Goal: Communication & Community: Answer question/provide support

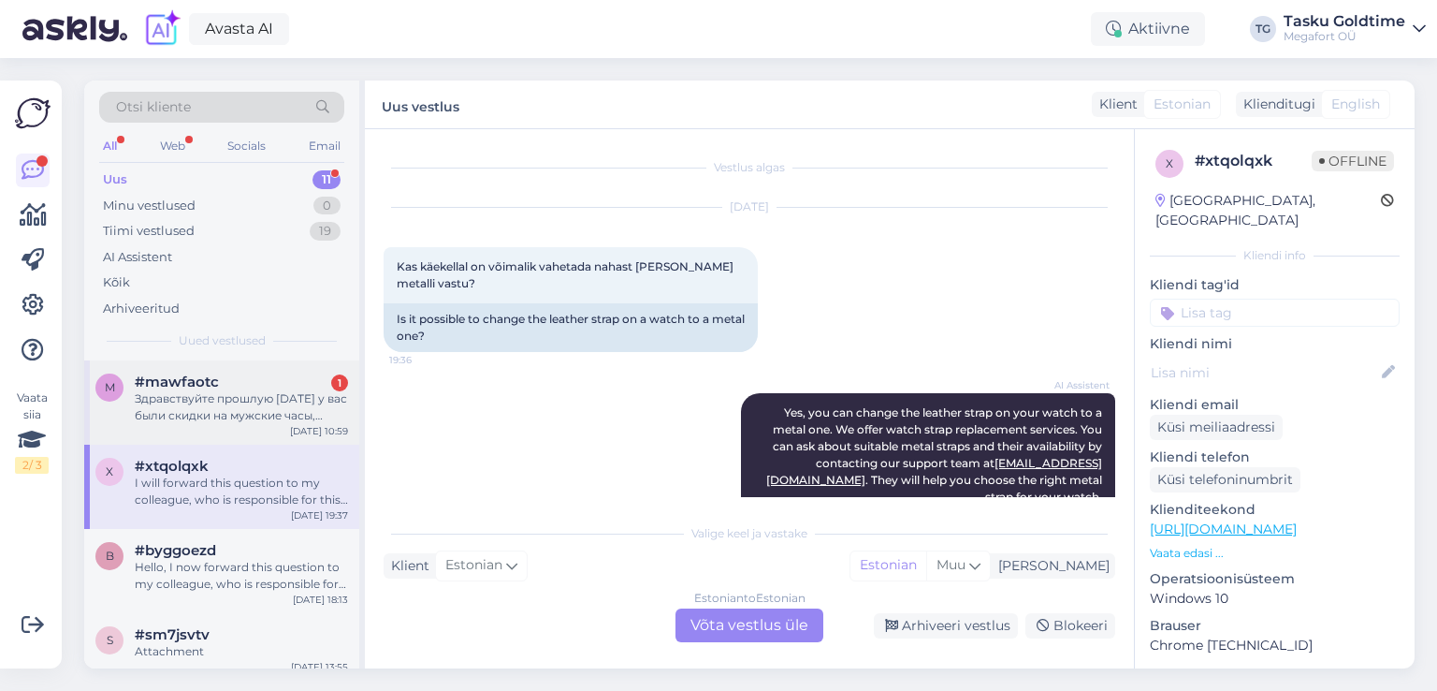
click at [257, 419] on div "Здравствуйте прошлую [DATE] у вас были скидки на мужские часы, скажите у вас ка…" at bounding box center [241, 407] width 213 height 34
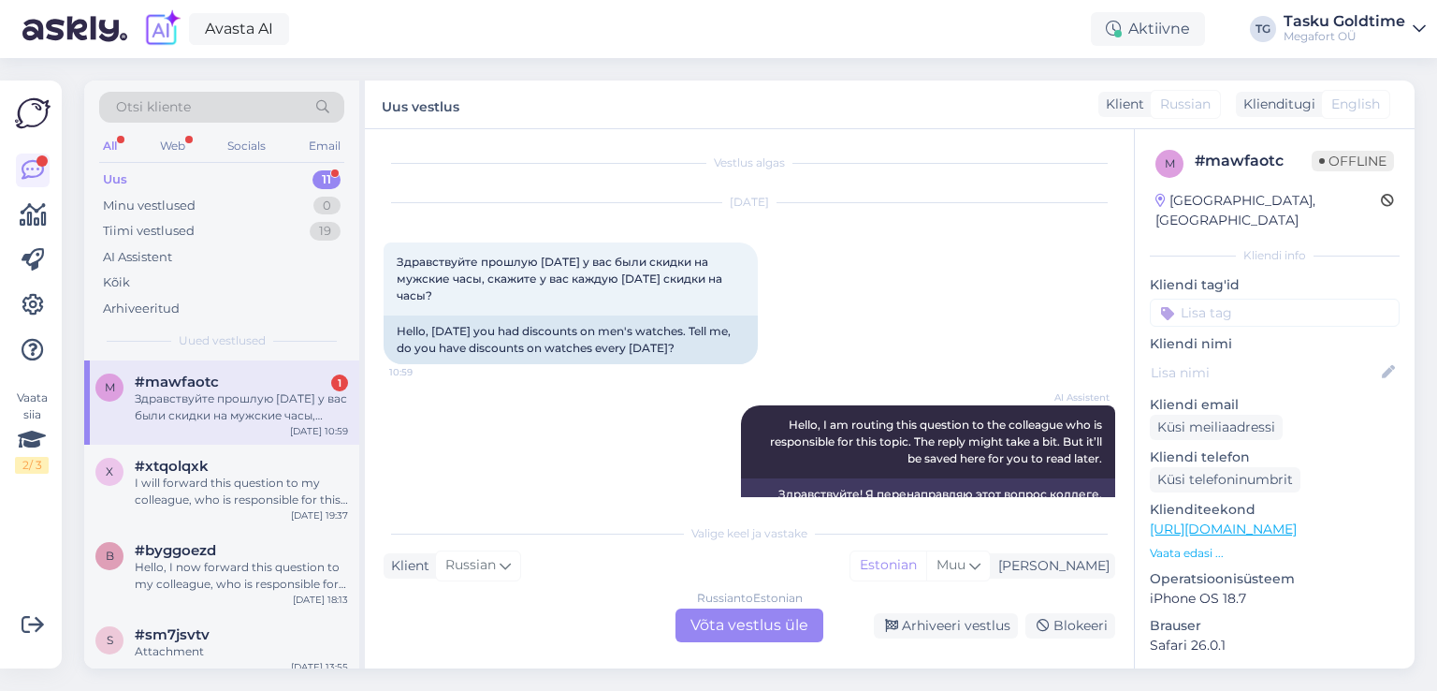
scroll to position [89, 0]
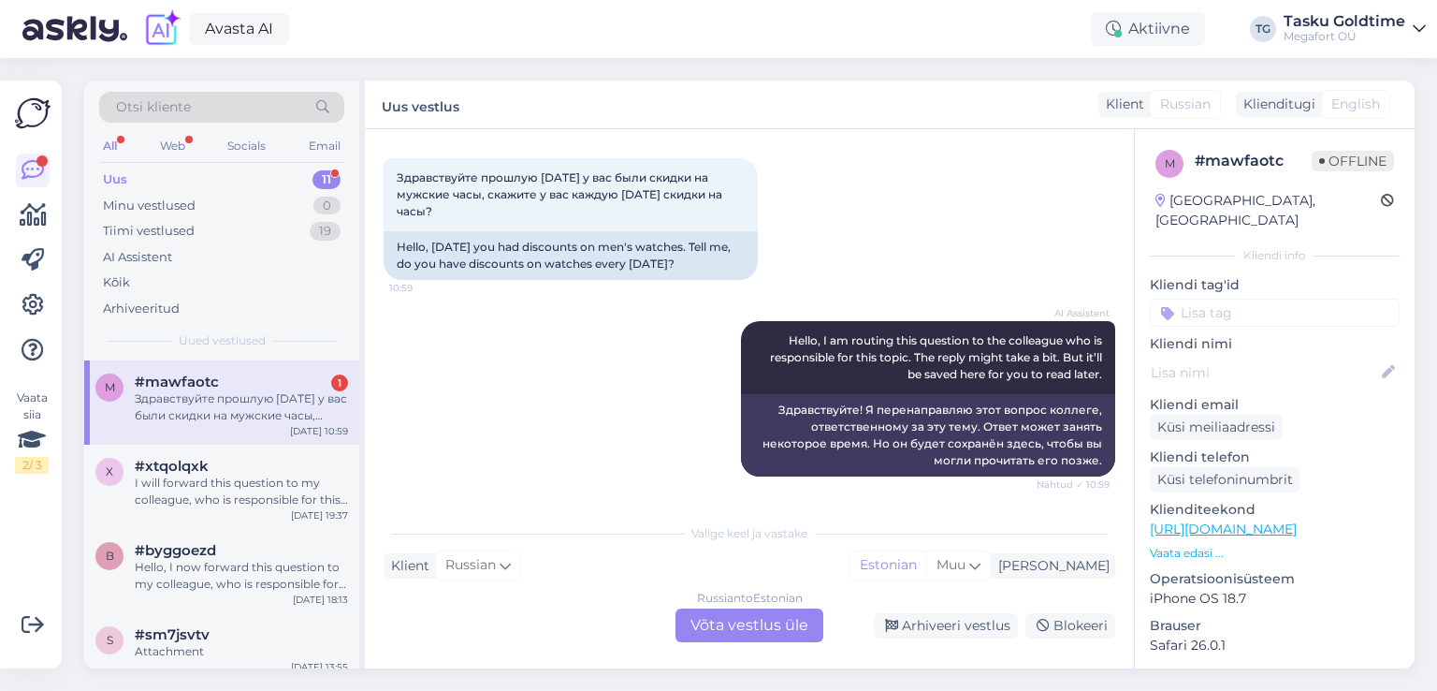
click at [370, 579] on div "Vestlus algas [DATE] Здравствуйте прошлую [DATE] у вас были скидки на мужские ч…" at bounding box center [749, 398] width 769 height 539
click at [316, 584] on div "Hello, I now forward this question to my colleague, who is responsible for this…" at bounding box center [241, 576] width 213 height 34
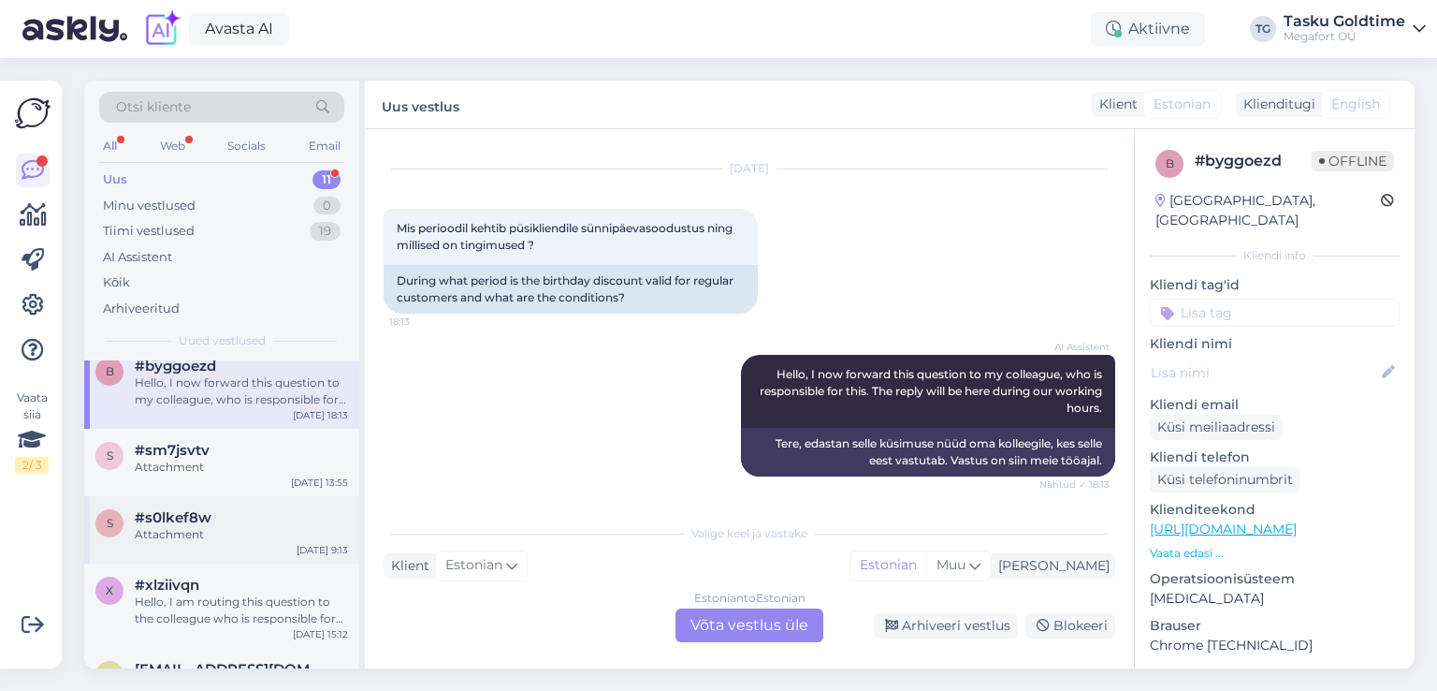
scroll to position [187, 0]
click at [289, 467] on div "Attachment" at bounding box center [241, 464] width 213 height 17
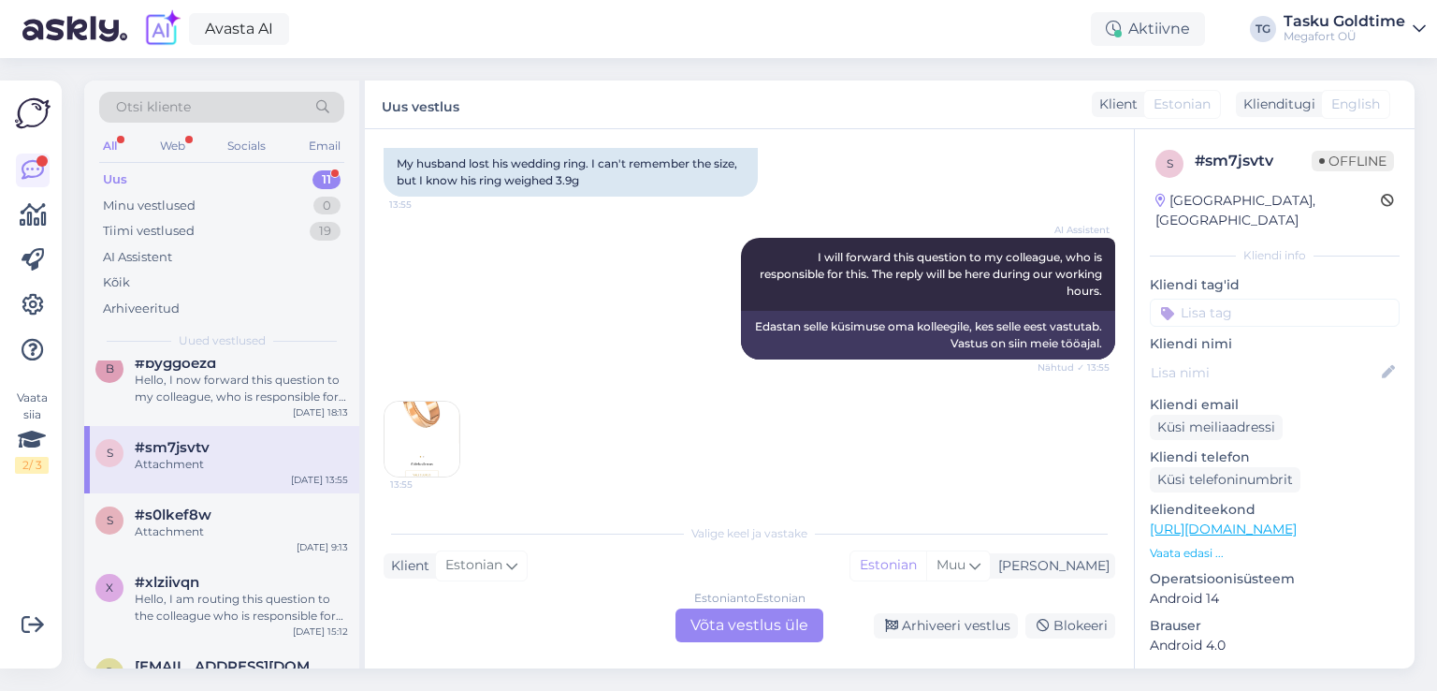
scroll to position [381, 0]
click at [439, 457] on img at bounding box center [422, 437] width 75 height 75
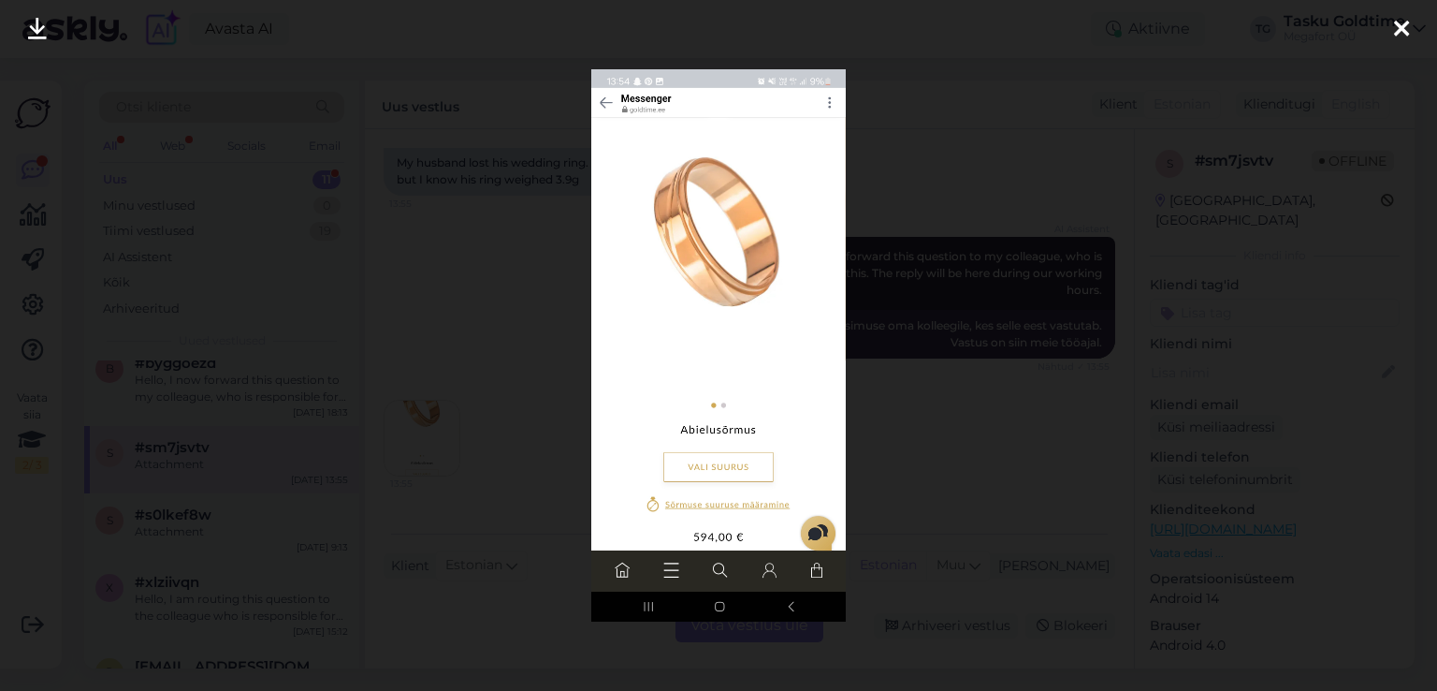
click at [423, 350] on div at bounding box center [718, 345] width 1437 height 691
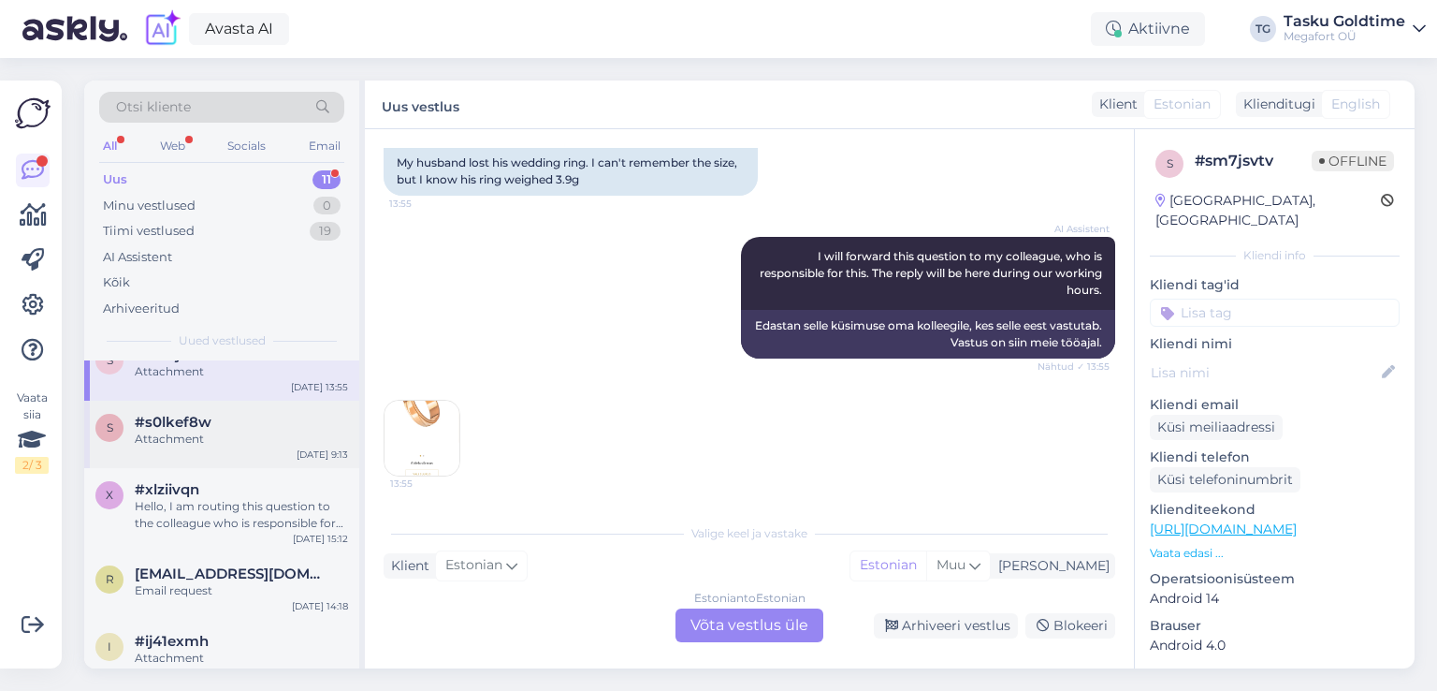
scroll to position [281, 0]
click at [264, 424] on div "#s0lkef8w" at bounding box center [241, 421] width 213 height 17
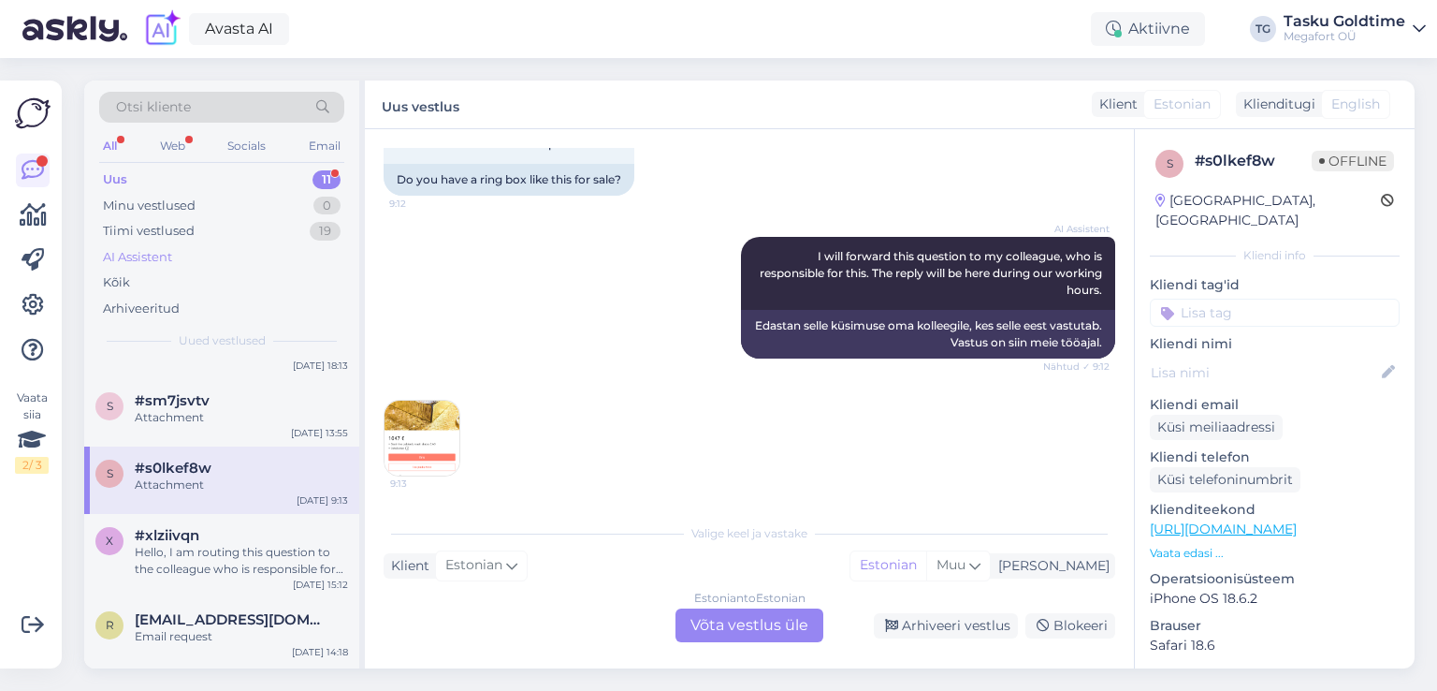
scroll to position [0, 0]
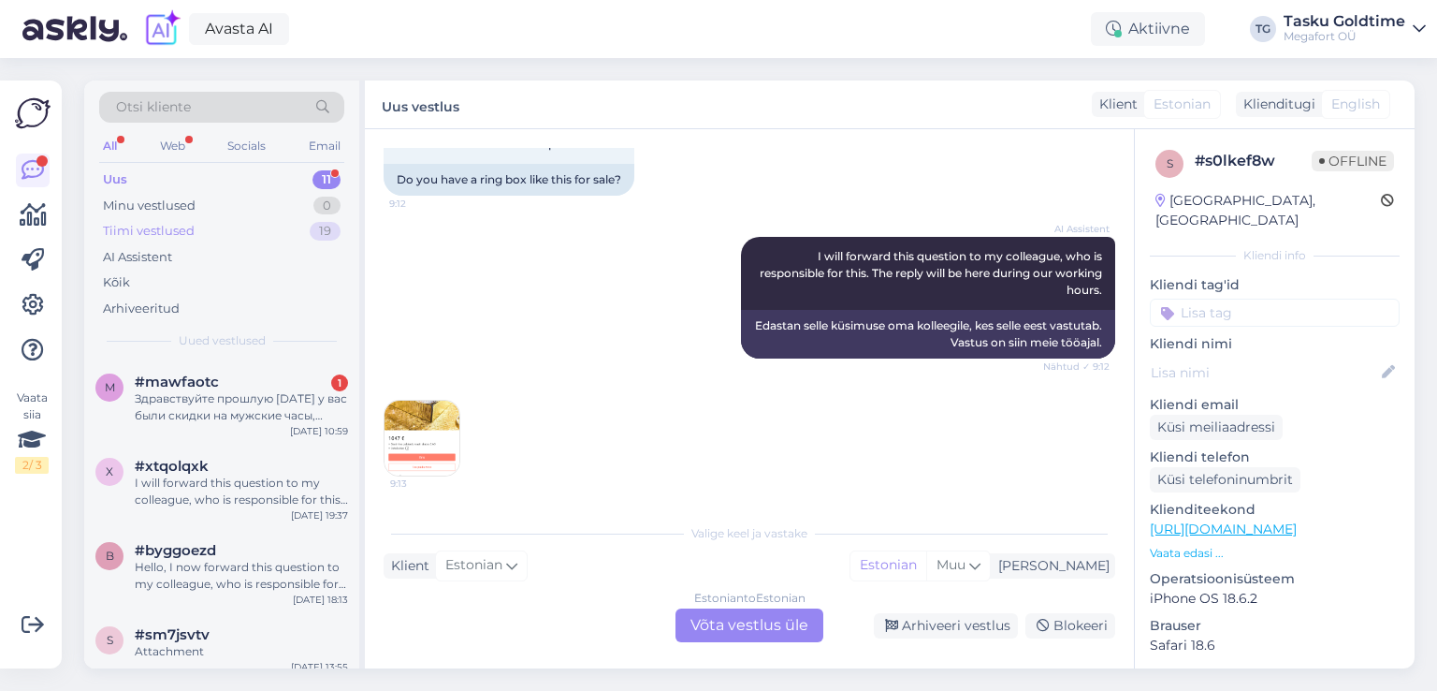
click at [301, 225] on div "Tiimi vestlused 19" at bounding box center [221, 231] width 245 height 26
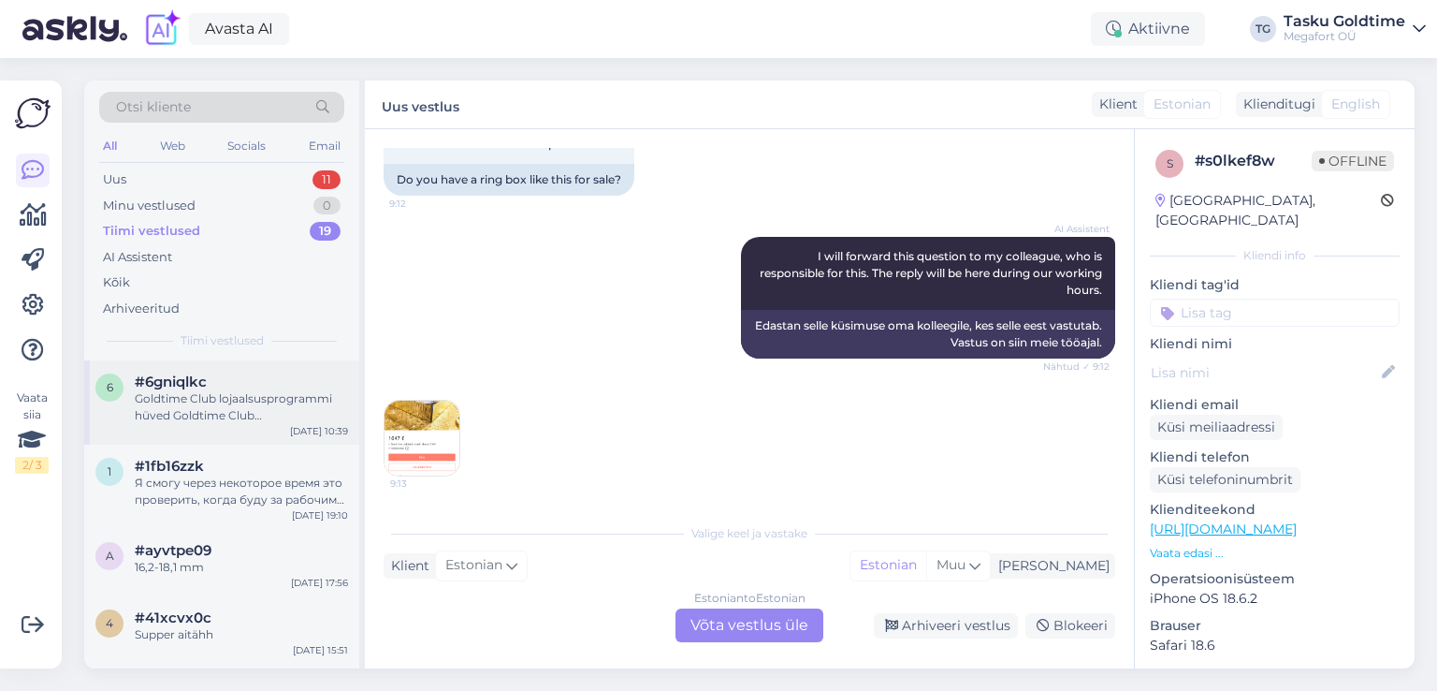
click at [229, 406] on div "Goldtime Club lojaalsusprogrammi hüved Goldtime Club lojaalsusprogrammi liikmed…" at bounding box center [241, 407] width 213 height 34
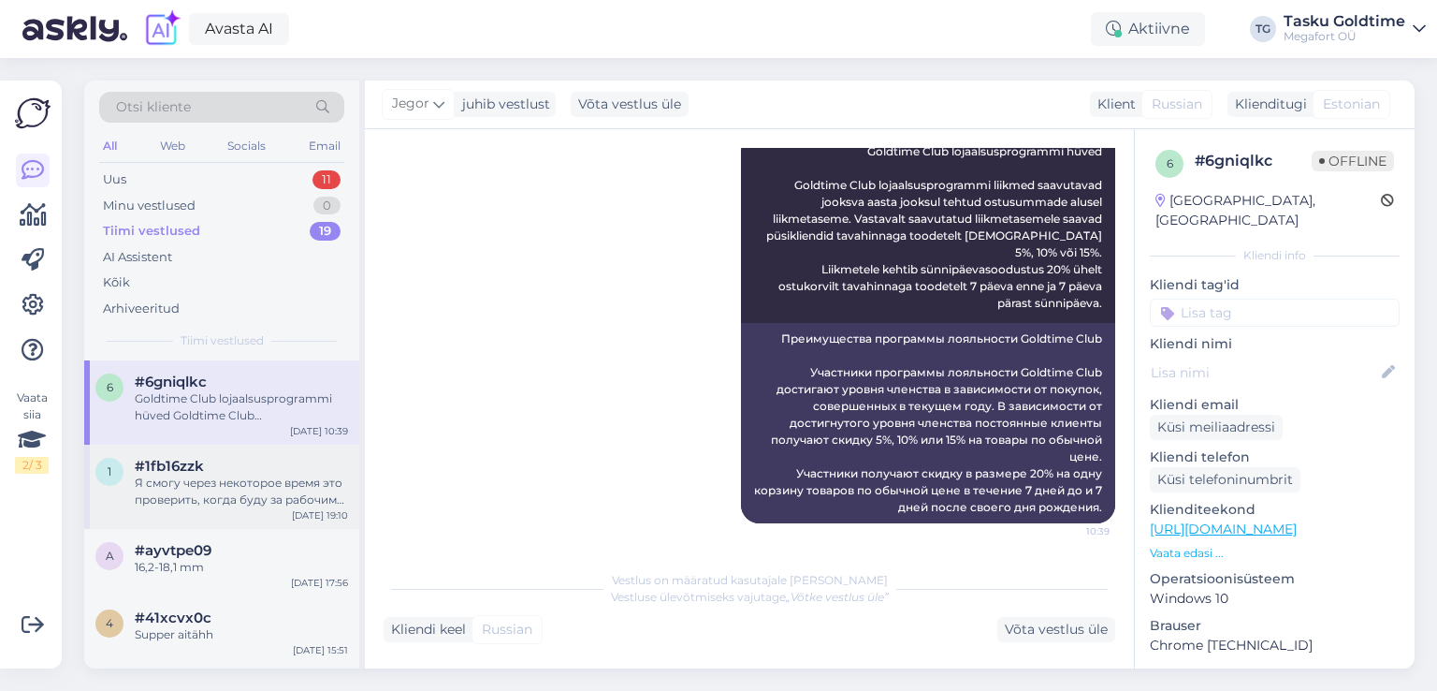
click at [303, 458] on div "#1fb16zzk" at bounding box center [241, 466] width 213 height 17
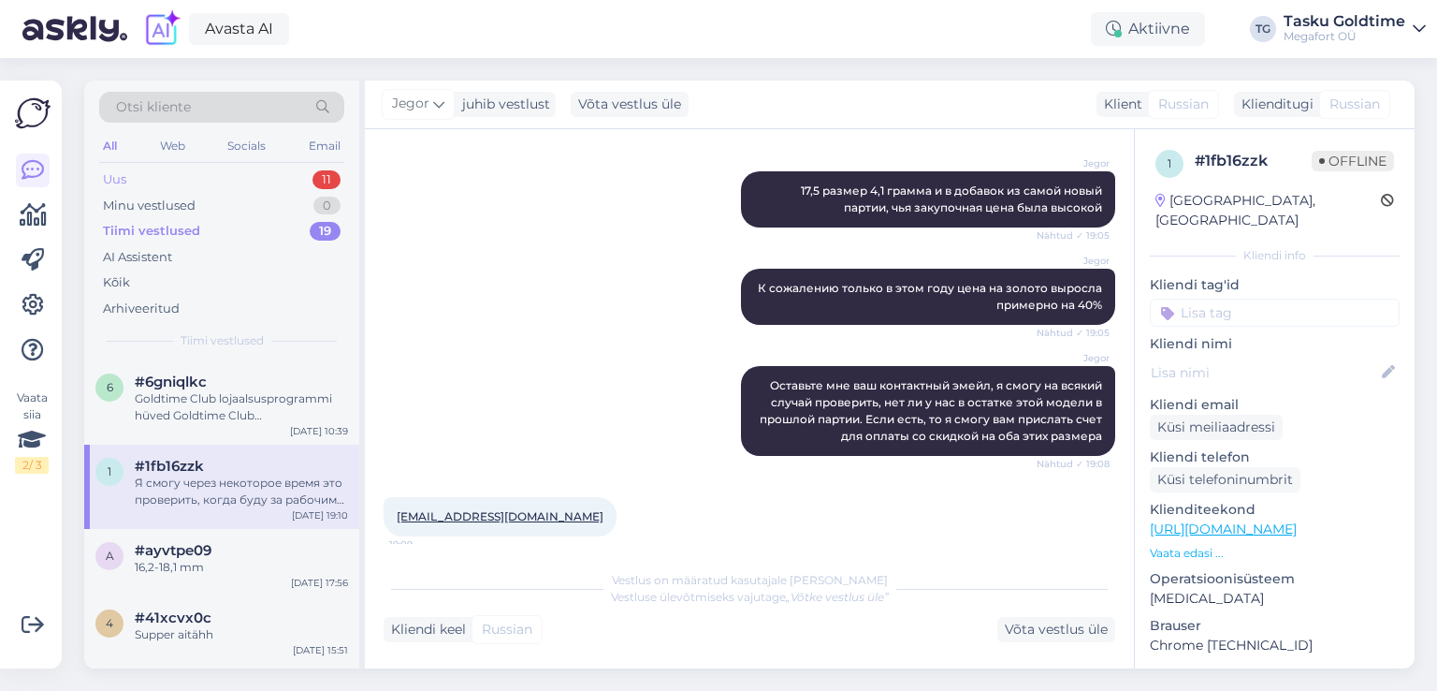
scroll to position [1378, 0]
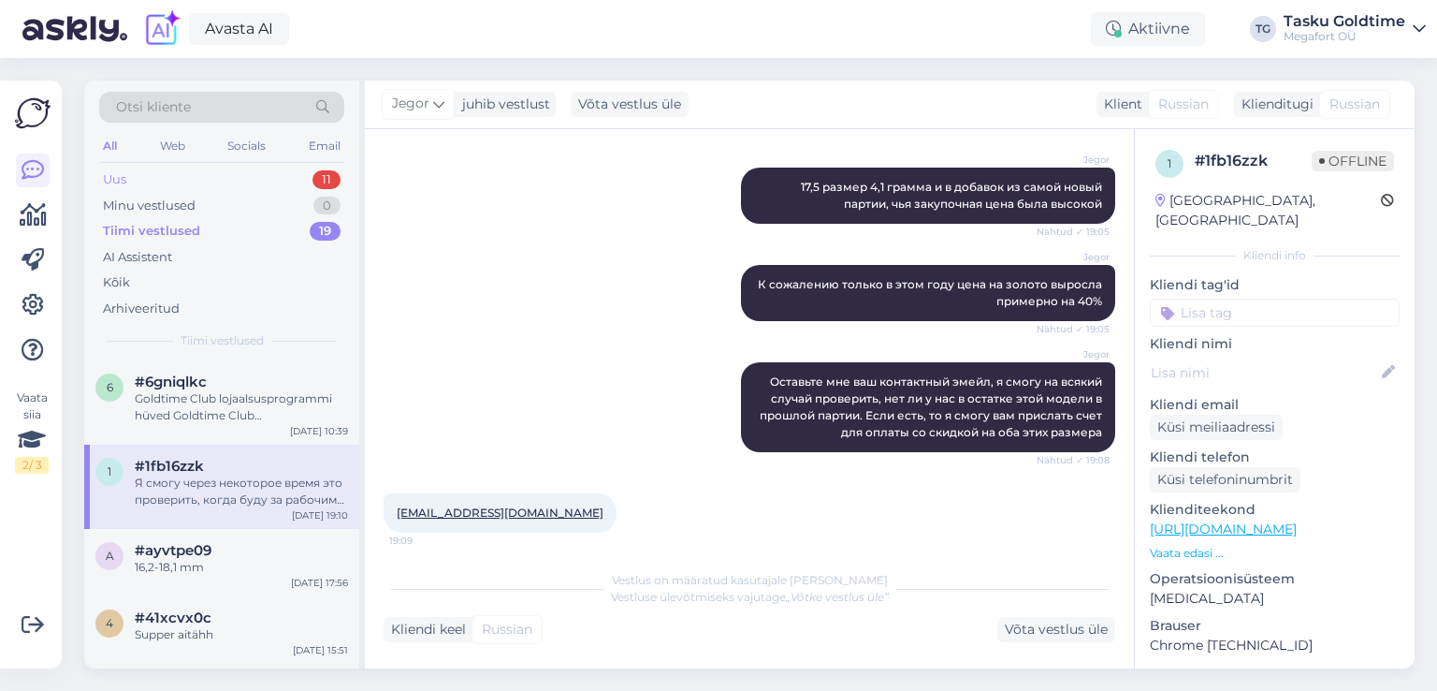
click at [299, 178] on div "Uus 11" at bounding box center [221, 180] width 245 height 26
